Goal: Entertainment & Leisure: Browse casually

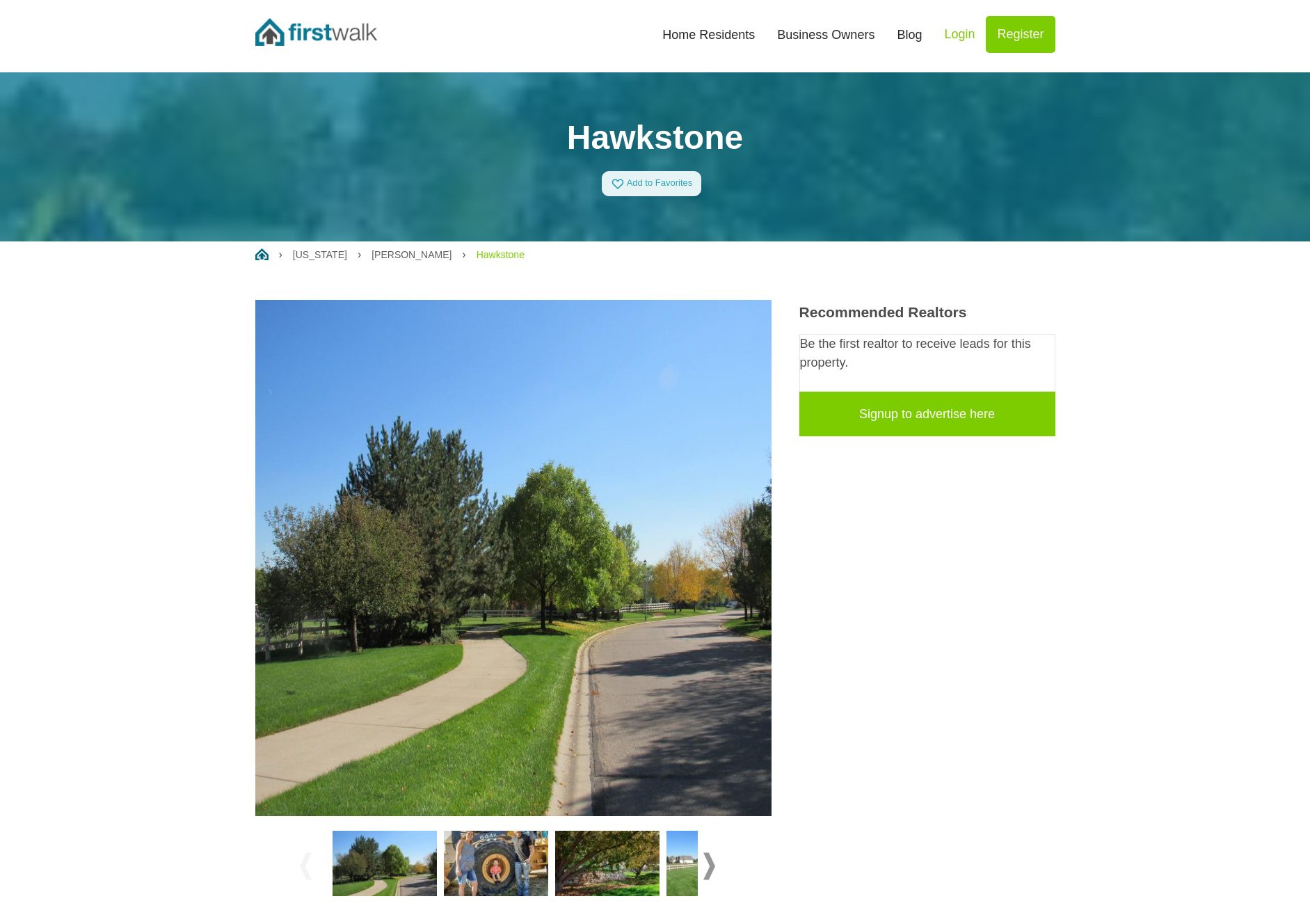
scroll to position [25, 0]
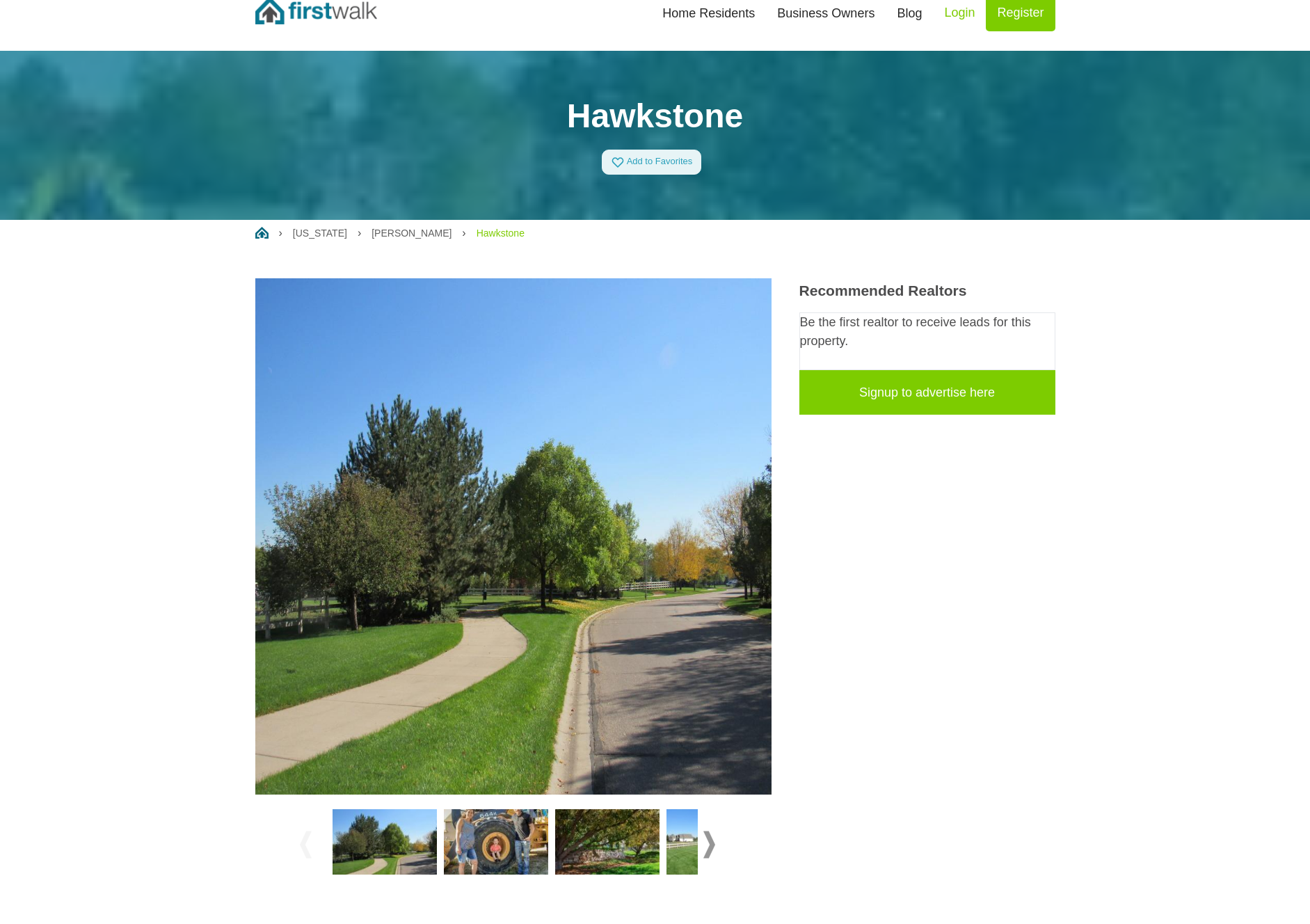
click at [494, 843] on img at bounding box center [496, 842] width 104 height 66
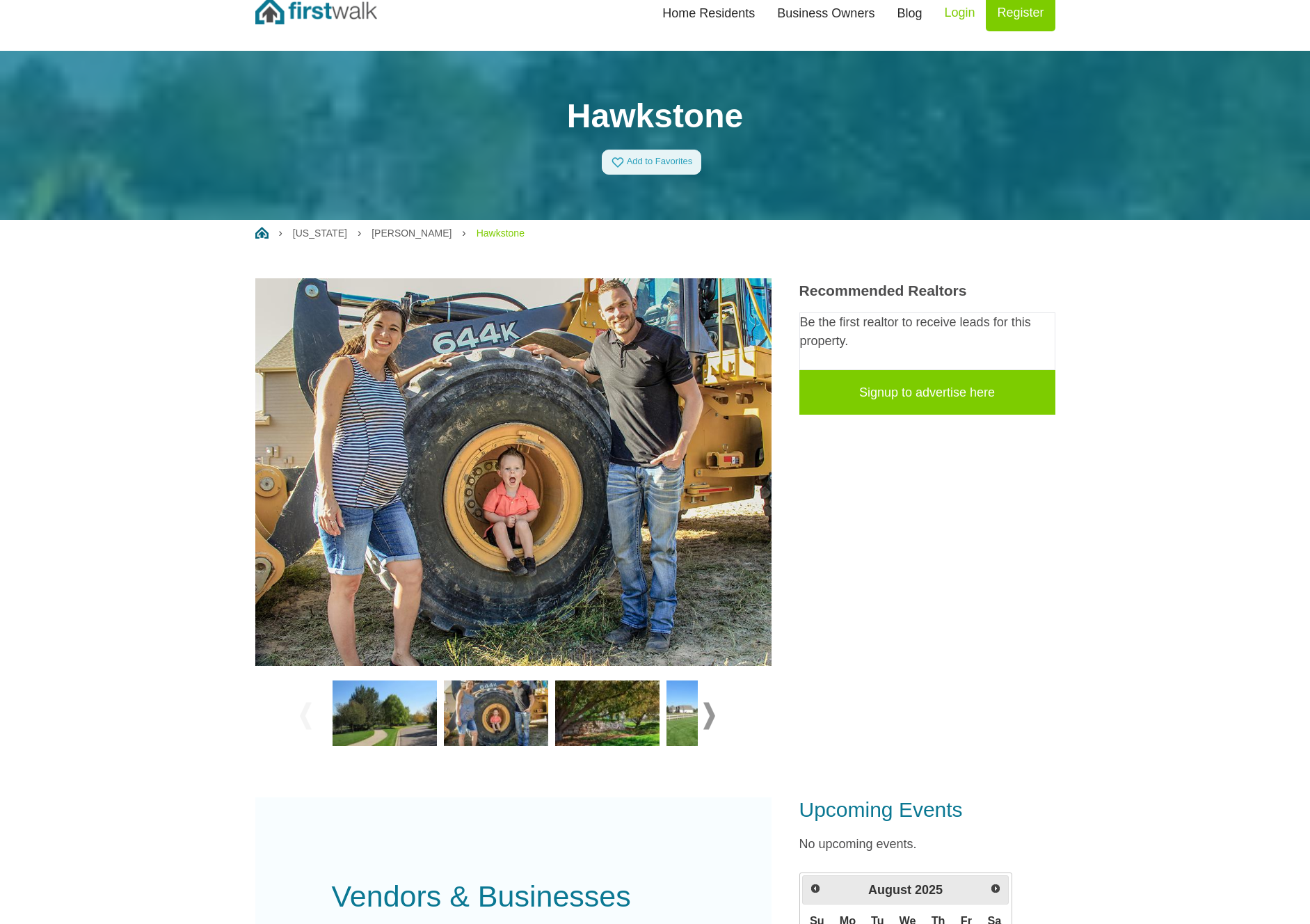
click at [604, 712] on img at bounding box center [608, 713] width 104 height 66
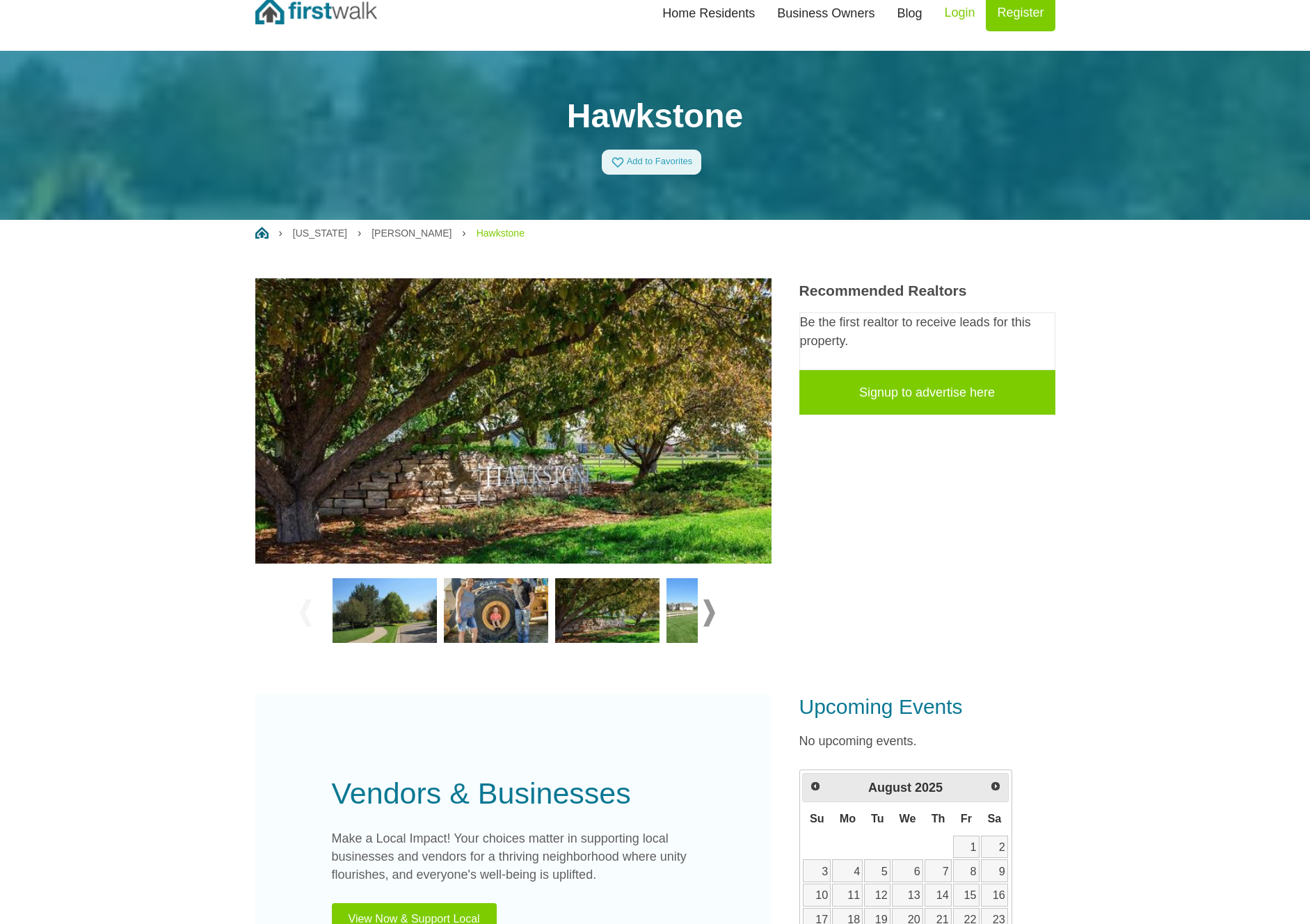
click at [679, 618] on img at bounding box center [719, 611] width 104 height 66
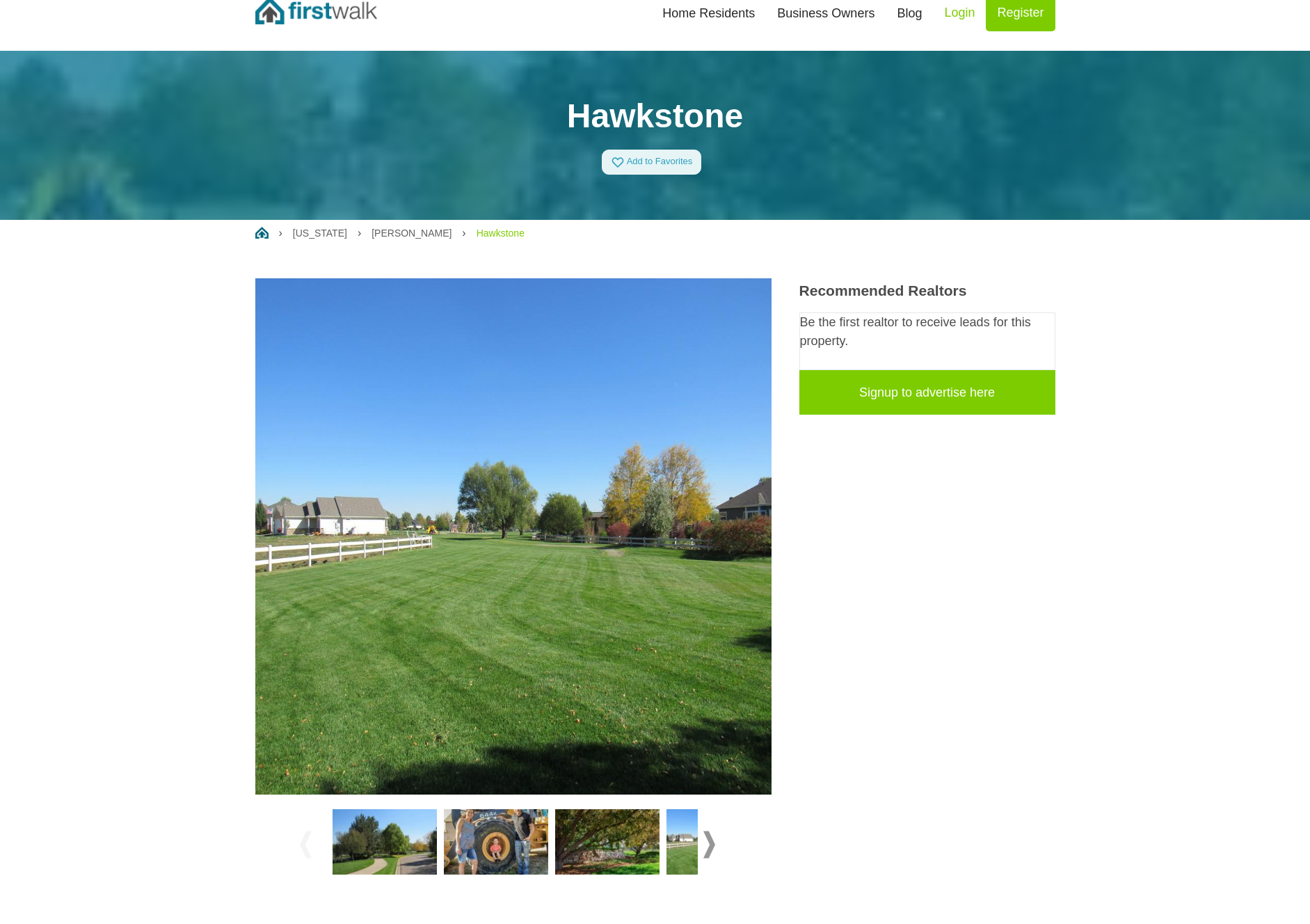
click at [706, 833] on span at bounding box center [709, 845] width 12 height 27
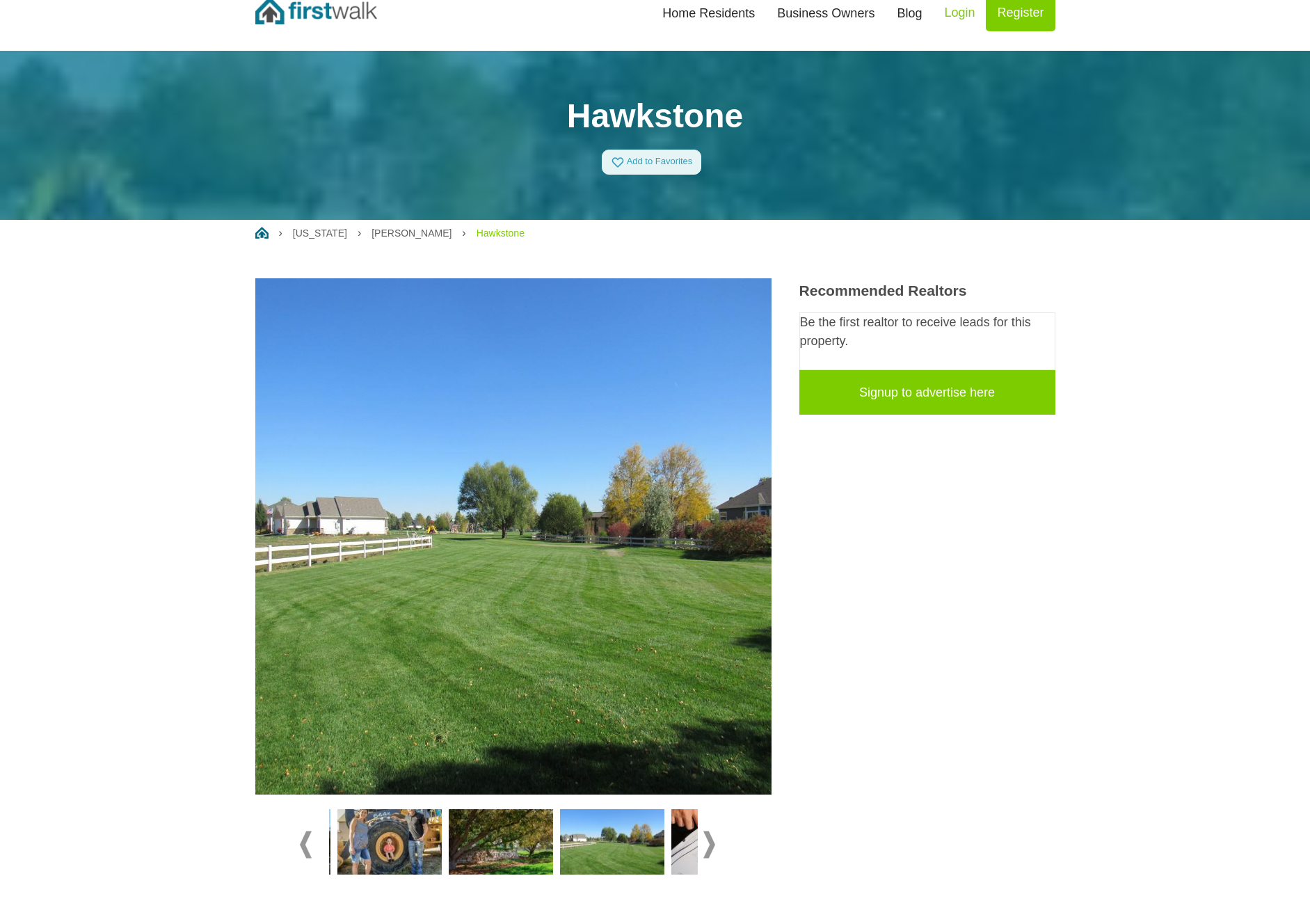
click at [706, 833] on span at bounding box center [709, 845] width 12 height 27
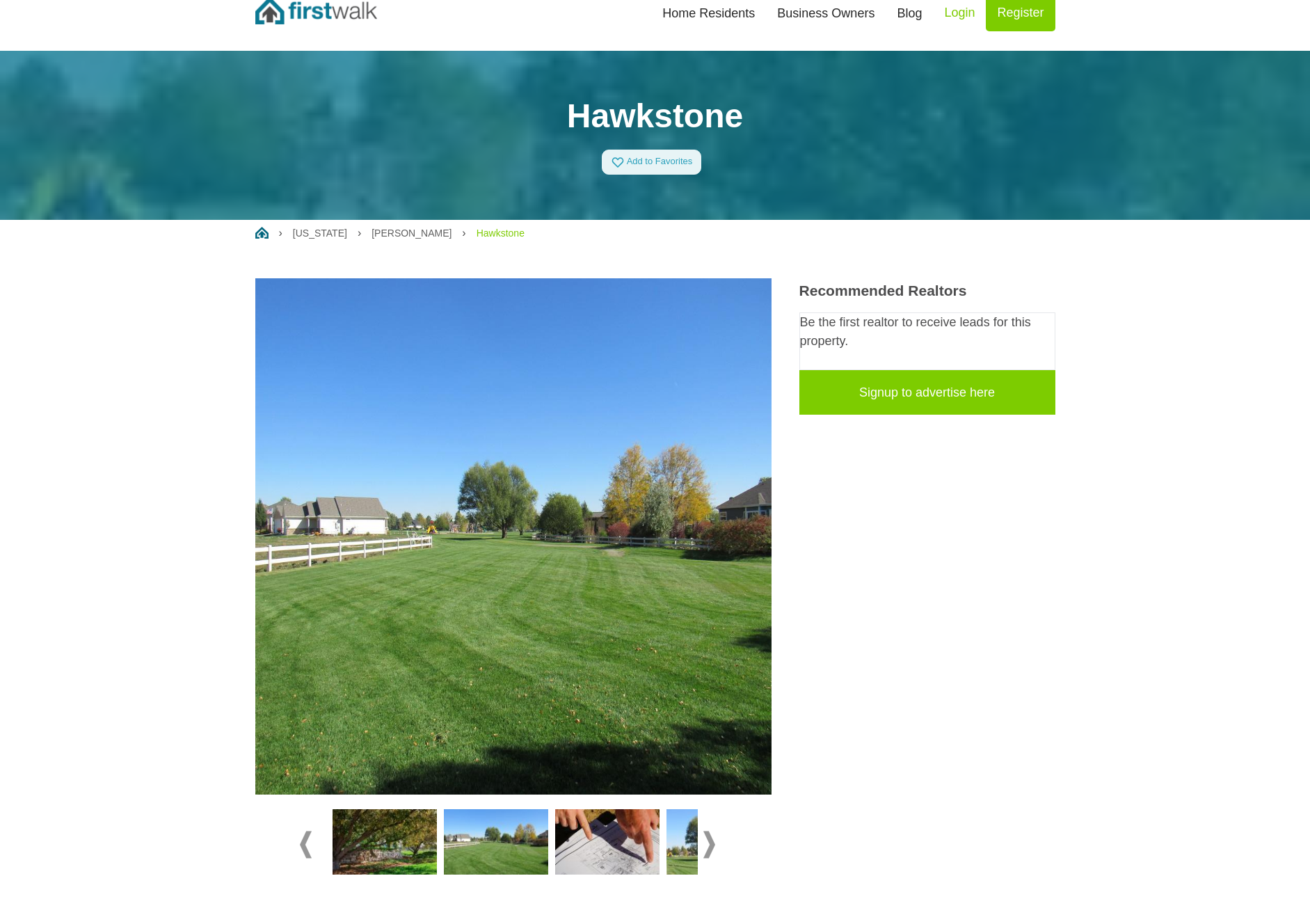
click at [706, 833] on span at bounding box center [709, 845] width 12 height 27
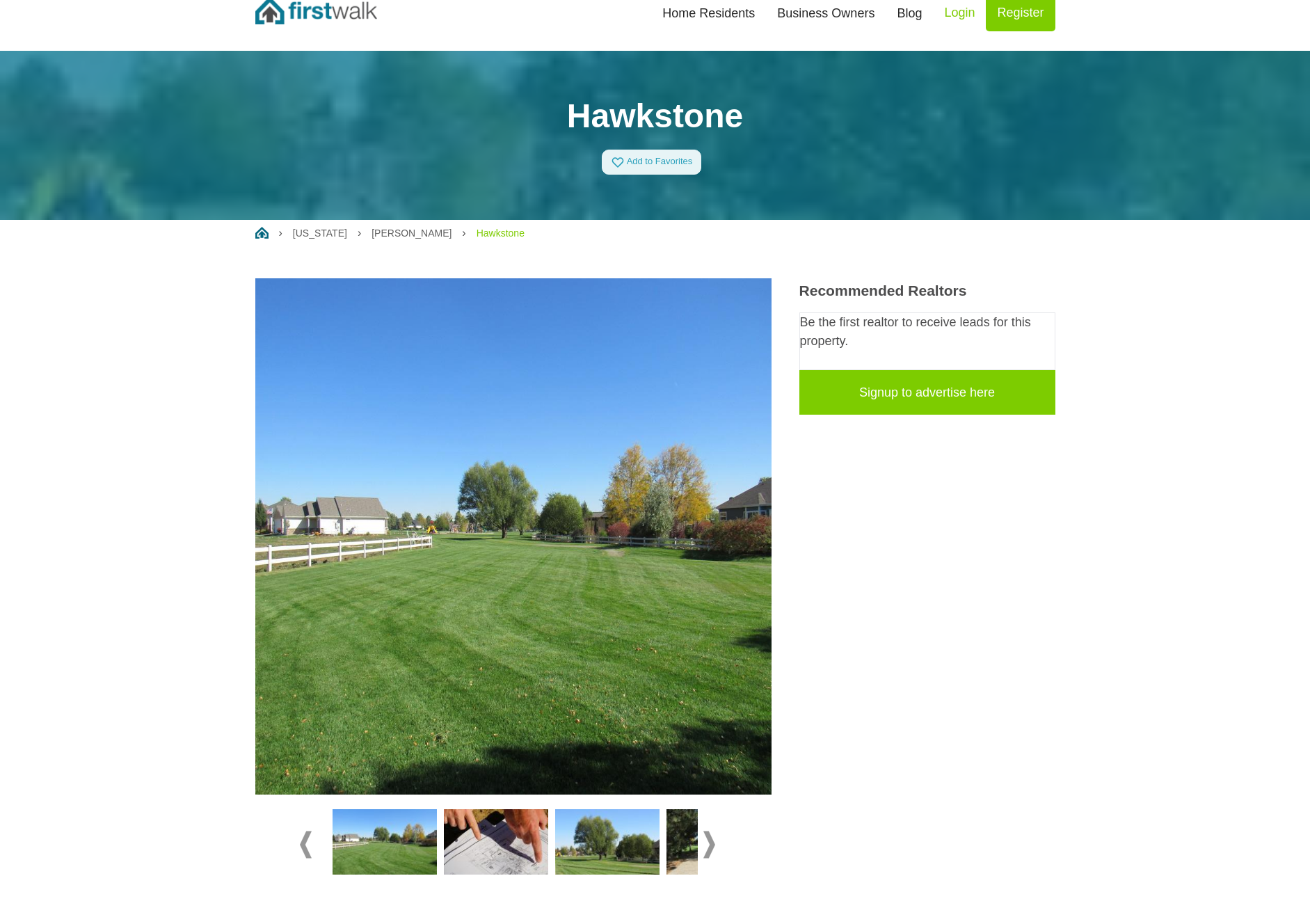
click at [625, 833] on img at bounding box center [608, 842] width 104 height 66
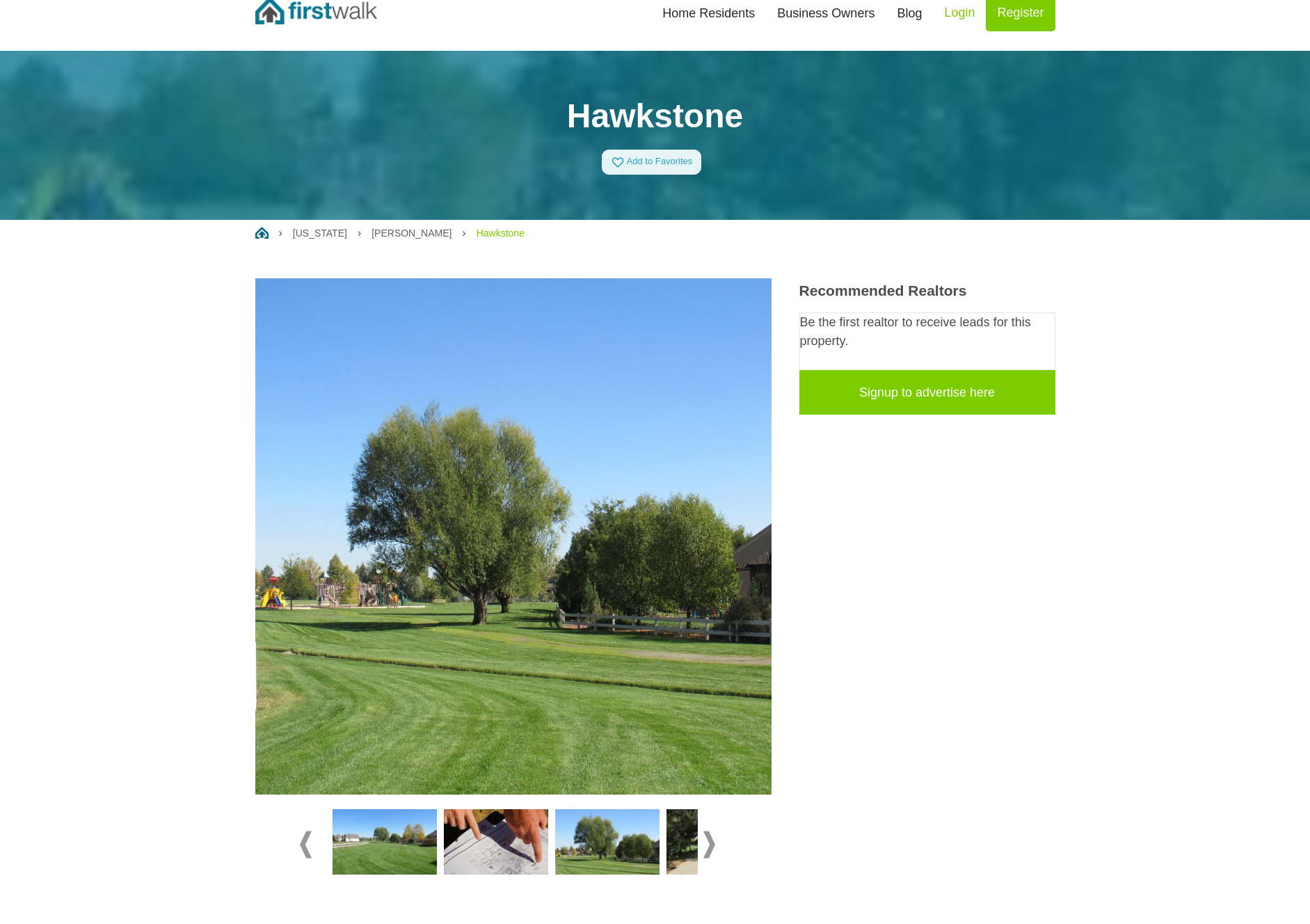
click at [713, 839] on span at bounding box center [709, 845] width 12 height 27
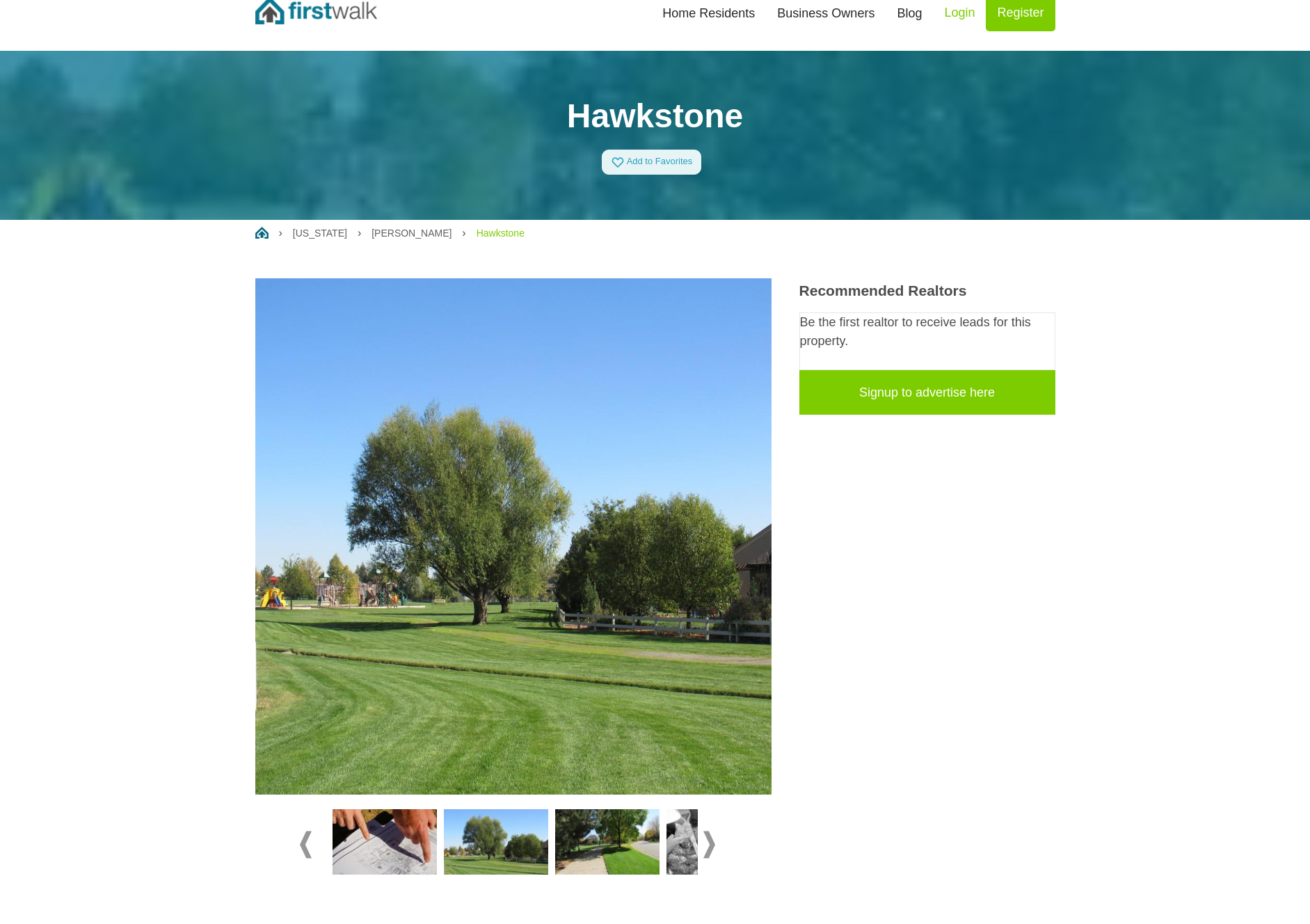
click at [713, 839] on span at bounding box center [709, 845] width 12 height 27
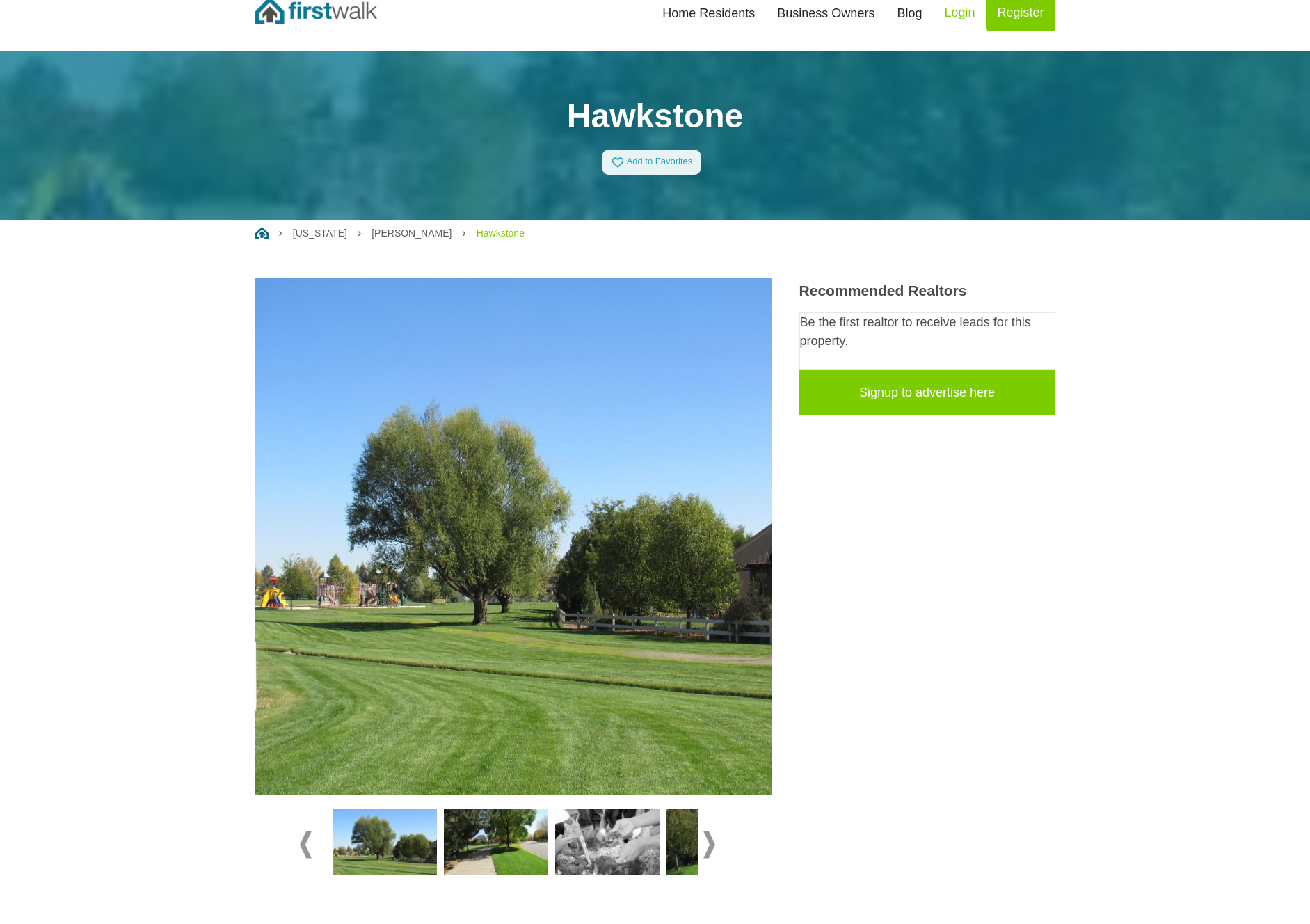
click at [713, 839] on span at bounding box center [709, 845] width 12 height 27
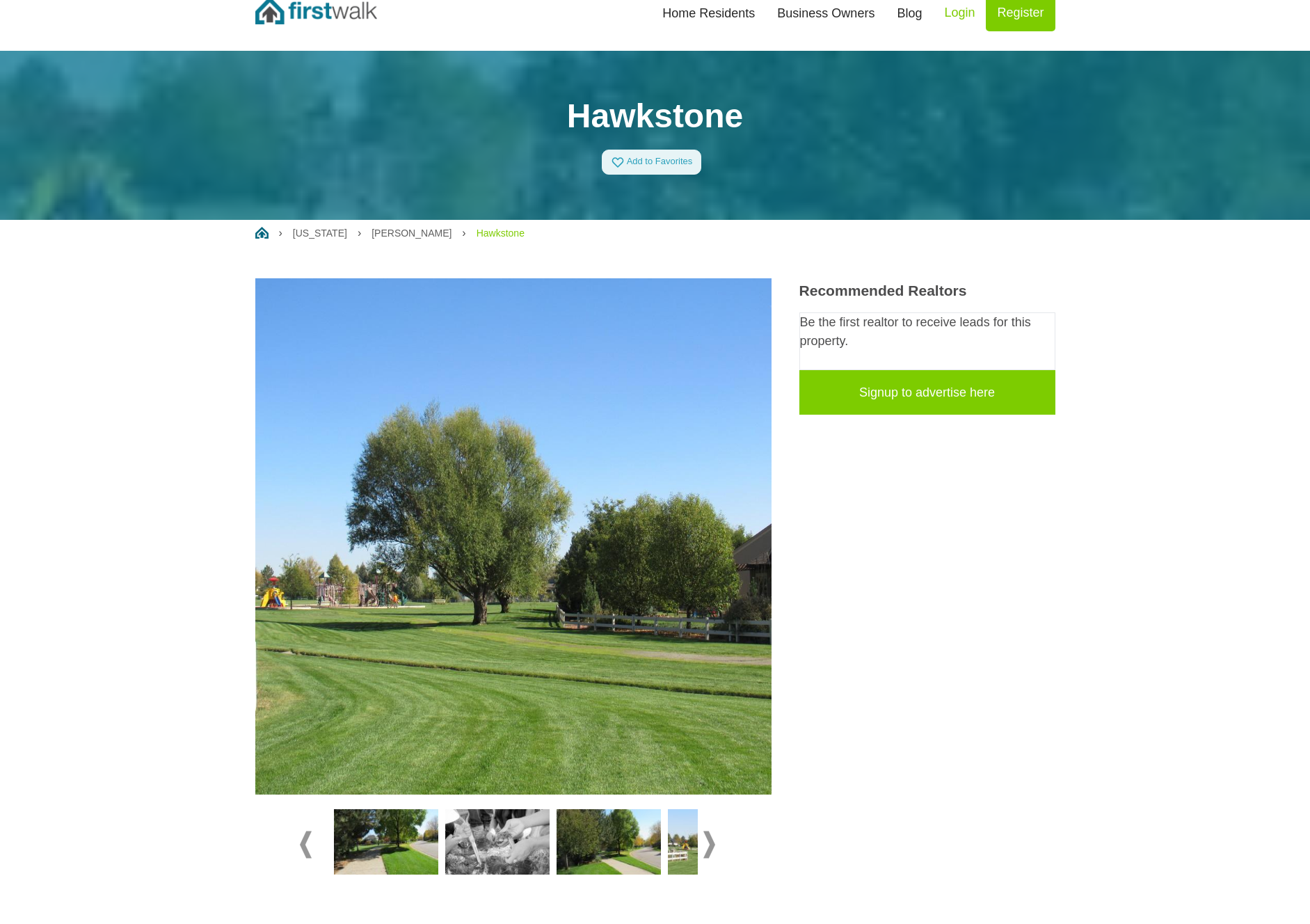
click at [648, 839] on img at bounding box center [609, 842] width 104 height 66
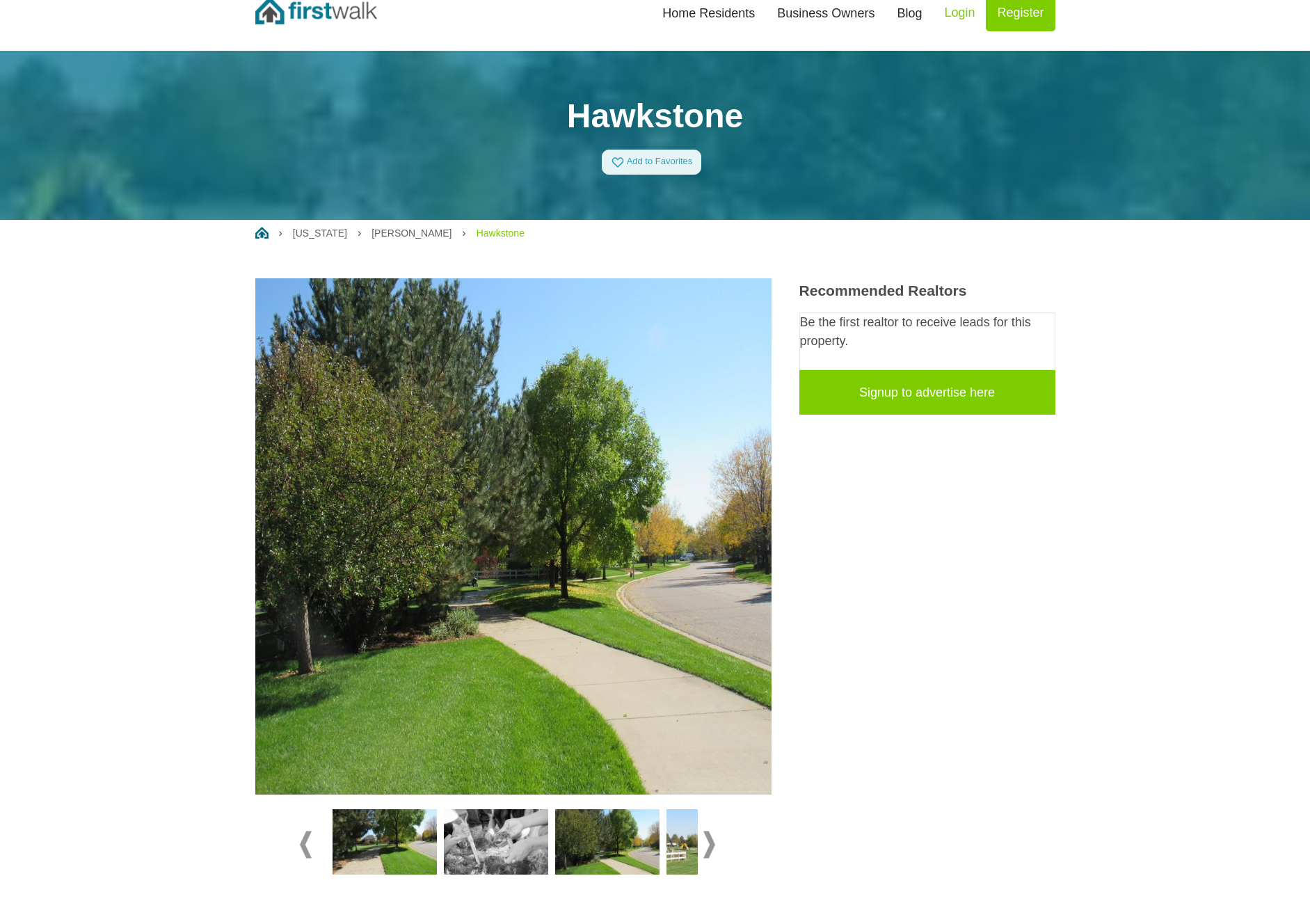
click at [691, 841] on img at bounding box center [719, 842] width 104 height 66
